Goal: Use online tool/utility: Utilize a website feature to perform a specific function

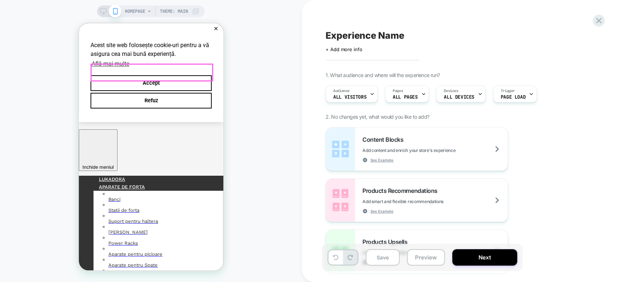
scroll to position [41, 0]
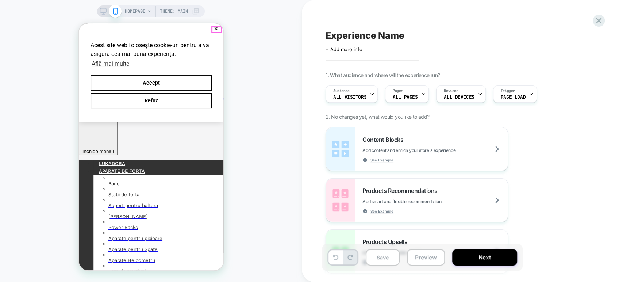
click at [216, 30] on button "✕" at bounding box center [215, 28] width 9 height 5
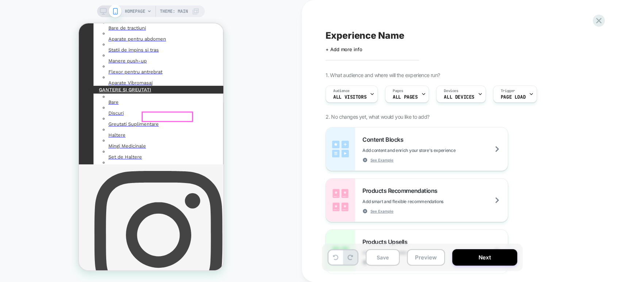
scroll to position [81, 0]
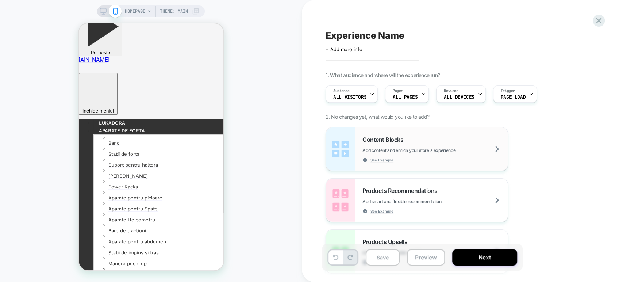
click at [441, 159] on div "Content Blocks Add content and enrich your store's experience See Example" at bounding box center [434, 149] width 145 height 27
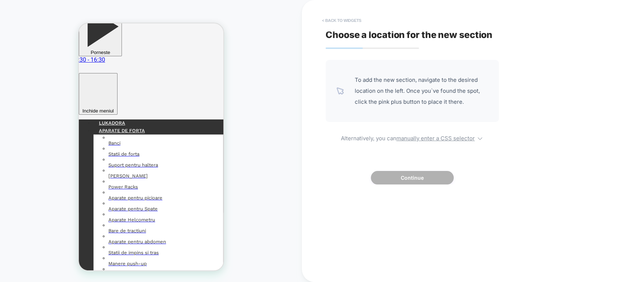
click at [335, 20] on button "< Back to widgets" at bounding box center [341, 21] width 47 height 12
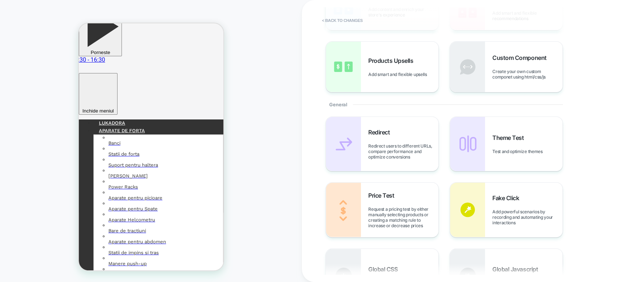
scroll to position [0, 0]
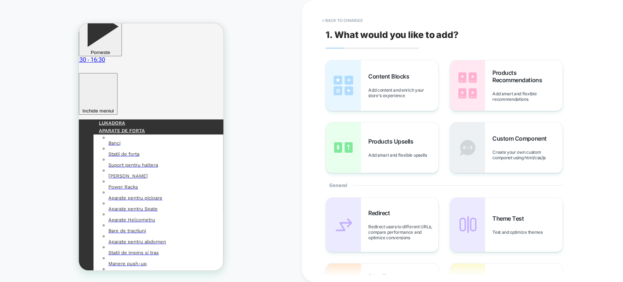
click at [425, 101] on div "Content Blocks Add content and enrich your store's experience" at bounding box center [382, 85] width 112 height 50
